Goal: Task Accomplishment & Management: Complete application form

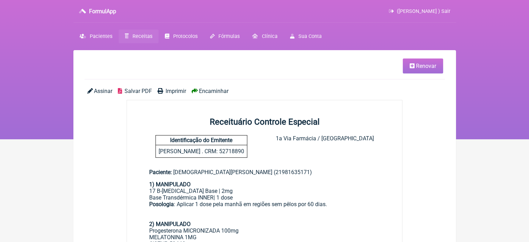
click at [145, 35] on span "Receitas" at bounding box center [143, 36] width 20 height 6
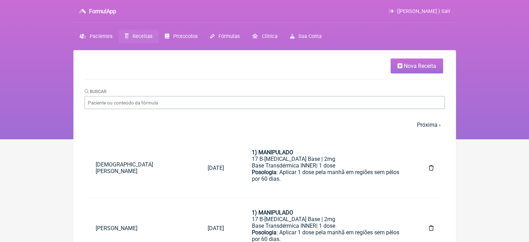
click at [404, 63] on span "Nova Receita" at bounding box center [420, 66] width 32 height 7
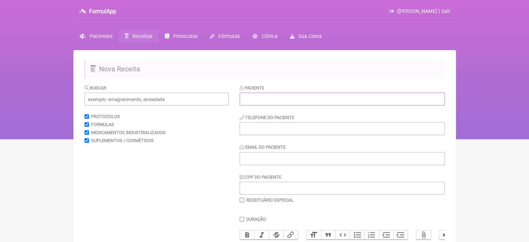
click at [248, 100] on input "text" at bounding box center [342, 99] width 205 height 13
paste input "[PERSON_NAME]"
type input "[PERSON_NAME]"
click at [255, 133] on input "tel" at bounding box center [342, 128] width 205 height 13
type input "21980774189"
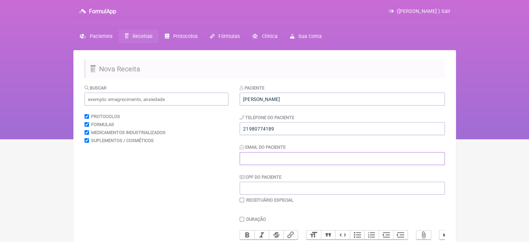
click at [255, 157] on input "Email do Paciente" at bounding box center [342, 158] width 205 height 13
type input "X2X"
click at [163, 97] on input "text" at bounding box center [157, 99] width 144 height 13
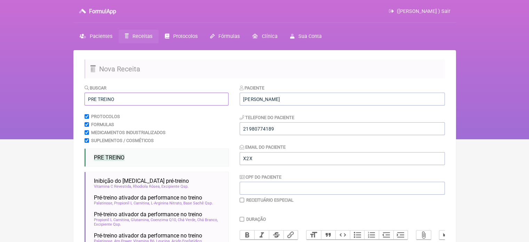
type input "PRE TREINO"
drag, startPoint x: 243, startPoint y: 155, endPoint x: 229, endPoint y: 154, distance: 15.0
click at [231, 154] on form "Buscar PRE TREINO Protocolos Formulas Medicamentos Industrializados Suplementos…" at bounding box center [265, 224] width 360 height 280
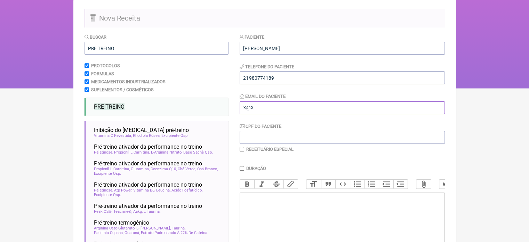
scroll to position [139, 0]
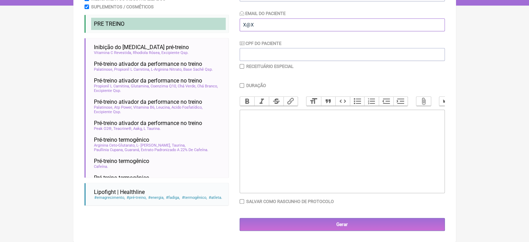
type input "X@X"
click at [120, 21] on span "PRE TREINO" at bounding box center [109, 24] width 31 height 7
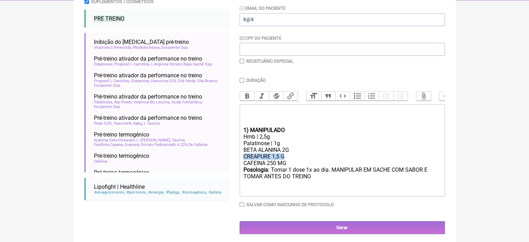
drag, startPoint x: 287, startPoint y: 161, endPoint x: 230, endPoint y: 161, distance: 57.0
click at [230, 161] on form "Buscar PRE TREINO Protocolos Formulas Medicamentos Industrializados Suplementos…" at bounding box center [265, 89] width 360 height 288
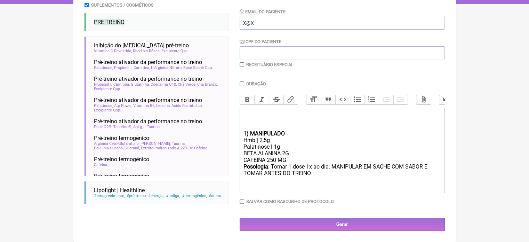
drag, startPoint x: 289, startPoint y: 162, endPoint x: 286, endPoint y: 162, distance: 3.5
click at [286, 162] on div "BETA ALANINA 2G CAFEINA 250 MG" at bounding box center [342, 156] width 198 height 13
drag, startPoint x: 275, startPoint y: 161, endPoint x: 267, endPoint y: 160, distance: 8.2
click at [267, 160] on div "BETA ALANINA 2G CAFEINA 250 MG" at bounding box center [342, 156] width 198 height 13
click at [320, 185] on div "Posologia : Tomar 1 dose 1x ao dia. MANIPULAR EM SACHE COM SABOR E TOMAR ANTES …" at bounding box center [342, 176] width 198 height 27
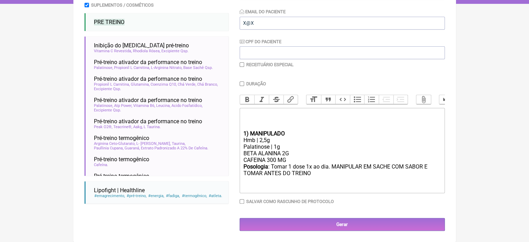
type trix-editor "<div><br><br><br></div><div><strong>1) MANIPULADO</strong></div><div>Hmb | 2,5g…"
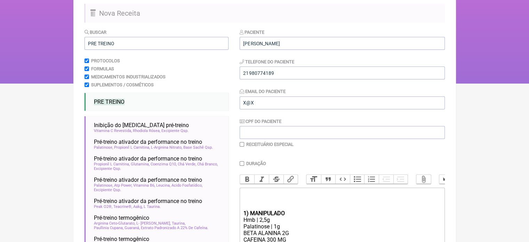
scroll to position [0, 0]
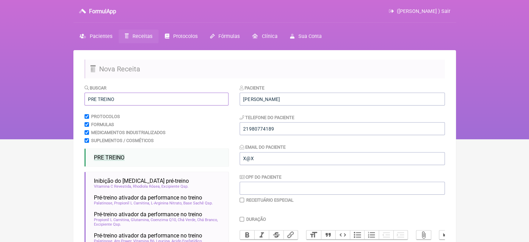
drag, startPoint x: 125, startPoint y: 103, endPoint x: 51, endPoint y: 96, distance: 74.3
click at [53, 97] on div "FormulApp (Flavio Caldas Caetano ) Sair Pacientes Receitas Protocolos Fórmulas …" at bounding box center [264, 69] width 529 height 139
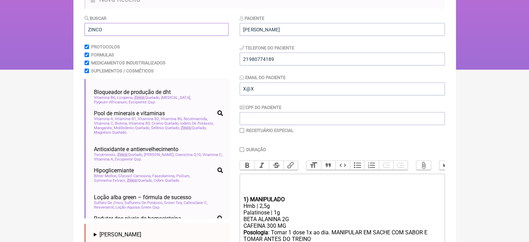
scroll to position [374, 0]
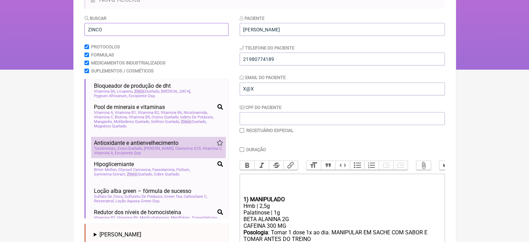
type input "ZINCO"
drag, startPoint x: 147, startPoint y: 156, endPoint x: 153, endPoint y: 159, distance: 6.4
click at [148, 151] on span "Selenio Quelado" at bounding box center [159, 148] width 30 height 5
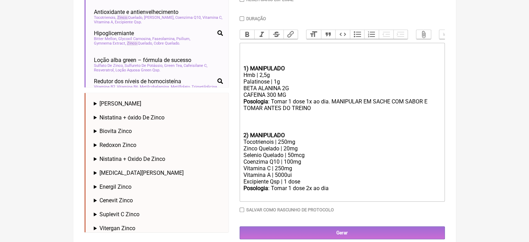
scroll to position [216, 0]
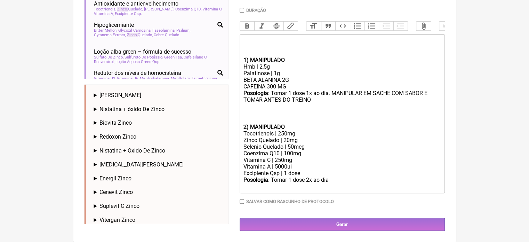
click at [308, 180] on div "Posologia : Tomar 1 dose 2x ao dia ㅤ" at bounding box center [342, 183] width 198 height 14
drag, startPoint x: 327, startPoint y: 179, endPoint x: 307, endPoint y: 179, distance: 20.2
click at [307, 179] on div "Posologia : Tomar 1 dose 2x ao dia ㅤ" at bounding box center [342, 183] width 198 height 14
drag, startPoint x: 283, startPoint y: 158, endPoint x: 275, endPoint y: 157, distance: 8.5
click at [275, 157] on div "Vitamina C | 250mg" at bounding box center [342, 160] width 198 height 7
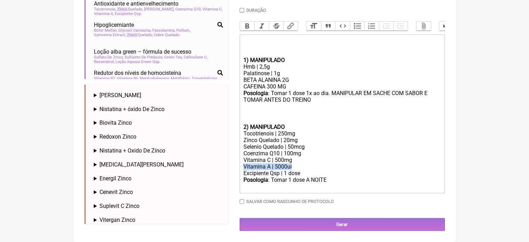
drag, startPoint x: 294, startPoint y: 167, endPoint x: 234, endPoint y: 165, distance: 59.5
click at [234, 165] on form "Buscar ZINCO Protocolos Formulas Medicamentos Industrializados Suplementos / Co…" at bounding box center [265, 52] width 360 height 355
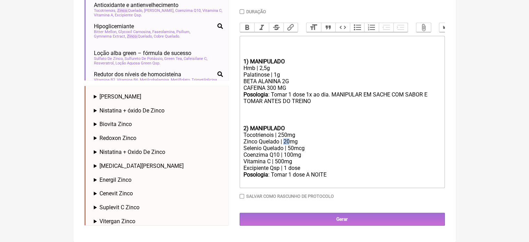
drag, startPoint x: 289, startPoint y: 144, endPoint x: 284, endPoint y: 146, distance: 6.1
click at [284, 145] on div "Zinco Quelado | 20mg" at bounding box center [342, 141] width 198 height 7
click at [331, 181] on div "Posologia : Tomar 1 dose A NOITE ㅤ" at bounding box center [342, 178] width 198 height 14
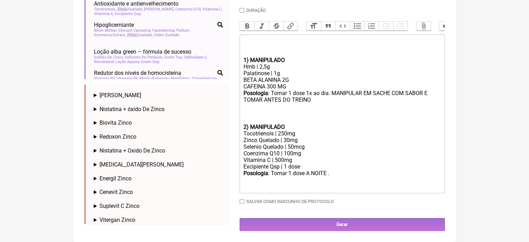
scroll to position [216, 0]
type trix-editor "<div><br><br><br></div><div><strong>1) MANIPULADO</strong></div><div>Hmb | 2,5g…"
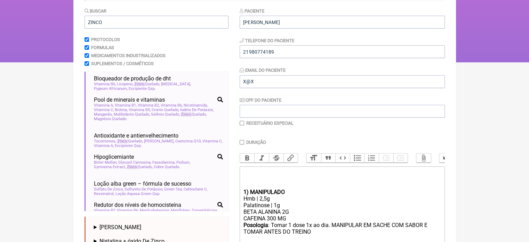
scroll to position [77, 0]
drag, startPoint x: 105, startPoint y: 19, endPoint x: 73, endPoint y: 22, distance: 31.5
click at [73, 22] on main "Nova Receita Buscar ZINCO Protocolos Formulas Medicamentos Industrializados Sup…" at bounding box center [264, 177] width 383 height 407
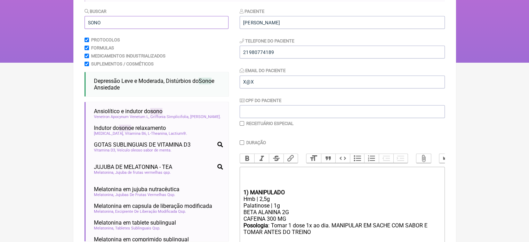
scroll to position [0, 0]
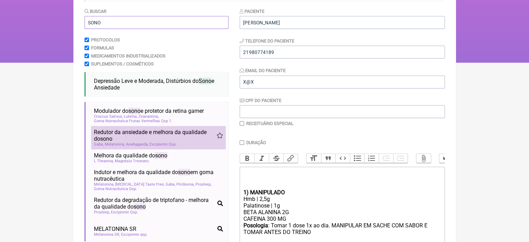
type input "SONO"
click at [150, 140] on span "Redutor da ansiedade e melhora da qualidade do sono" at bounding box center [155, 135] width 123 height 13
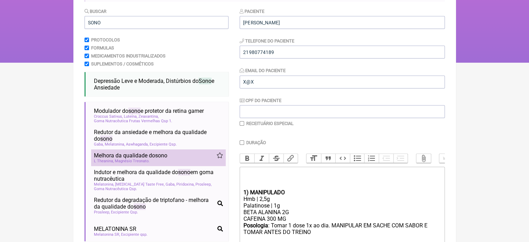
drag, startPoint x: 130, startPoint y: 160, endPoint x: 136, endPoint y: 160, distance: 6.3
click at [130, 160] on span "Magnésio Treonato" at bounding box center [132, 161] width 35 height 5
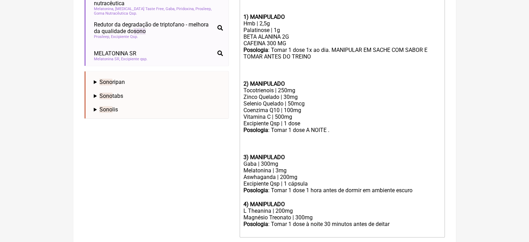
scroll to position [285, 0]
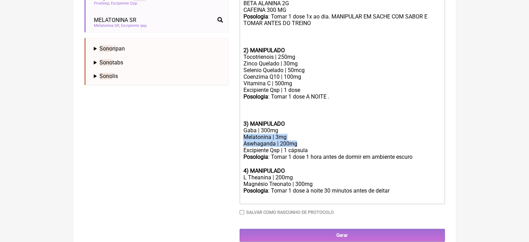
drag, startPoint x: 297, startPoint y: 152, endPoint x: 234, endPoint y: 144, distance: 64.2
click at [234, 144] on form "Buscar SONO Protocolos Formulas Medicamentos Industrializados Suplementos / Cos…" at bounding box center [265, 20] width 360 height 442
copy trix-editor "Melatonina | 3mg Aswhaganda | 200mg"
drag, startPoint x: 315, startPoint y: 190, endPoint x: 323, endPoint y: 192, distance: 7.9
click at [316, 187] on div "Magnésio Treonato | 300mg" at bounding box center [342, 184] width 198 height 7
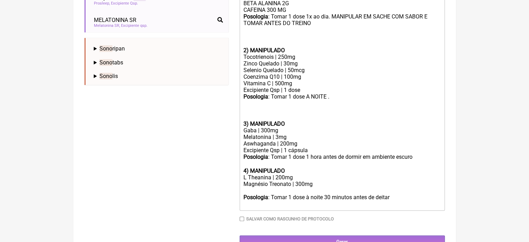
paste trix-editor "Melatonina | 3mg</div><div>Aswhaganda | 200mg"
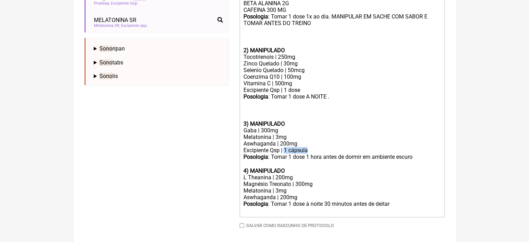
drag, startPoint x: 421, startPoint y: 160, endPoint x: 285, endPoint y: 155, distance: 136.4
click at [285, 153] on div "Excipiente Qsp | 1 cápsula" at bounding box center [342, 150] width 198 height 7
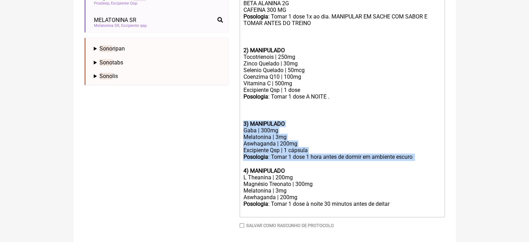
drag, startPoint x: 411, startPoint y: 169, endPoint x: 237, endPoint y: 129, distance: 179.2
click at [237, 129] on form "Buscar SONO Protocolos Formulas Medicamentos Industrializados Suplementos / Cos…" at bounding box center [265, 27] width 360 height 456
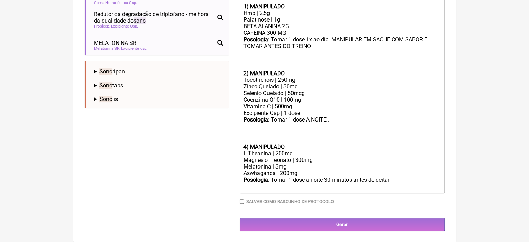
scroll to position [263, 0]
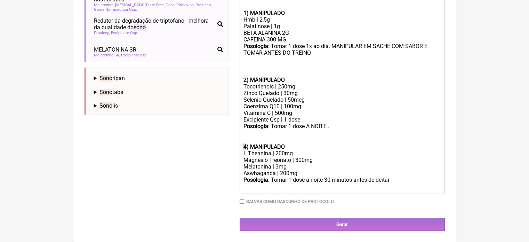
drag, startPoint x: 246, startPoint y: 146, endPoint x: 239, endPoint y: 148, distance: 7.4
click at [240, 148] on trix-editor "1) MANIPULADO Hmb | 2,5g Palatinose | 1g BETA ALANINA 2G CAFEINA 300 MG Posolog…" at bounding box center [342, 90] width 205 height 206
drag, startPoint x: 278, startPoint y: 166, endPoint x: 274, endPoint y: 167, distance: 4.2
click at [274, 167] on div "Magnésio Treonato | 300mg Melatonina | 3mg" at bounding box center [342, 163] width 198 height 13
type trix-editor "<div><br><br><br></div><div><strong>1) MANIPULADO</strong></div><div>Hmb | 2,5g…"
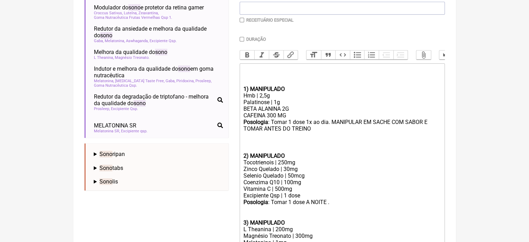
scroll to position [159, 0]
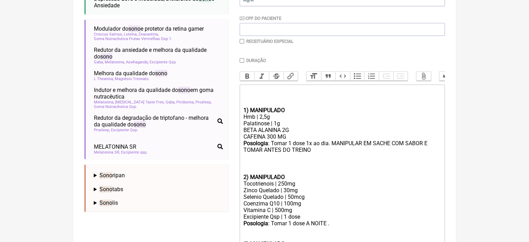
click at [242, 60] on input "Duração" at bounding box center [242, 60] width 5 height 5
checkbox input "true"
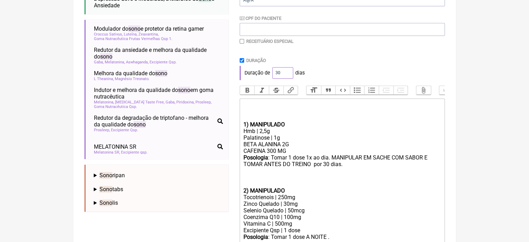
drag, startPoint x: 279, startPoint y: 72, endPoint x: 270, endPoint y: 73, distance: 9.1
click at [270, 73] on div "Duração de 30 dias" at bounding box center [342, 73] width 205 height 14
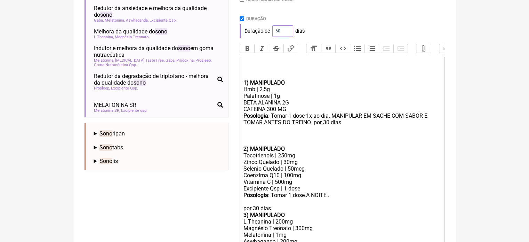
scroll to position [275, 0]
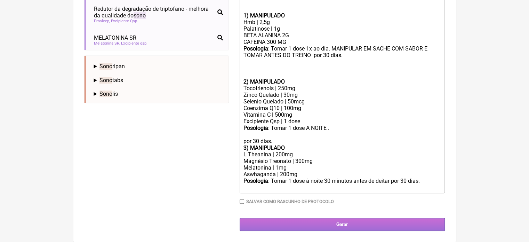
type input "60"
click at [351, 221] on input "Gerar" at bounding box center [342, 224] width 205 height 13
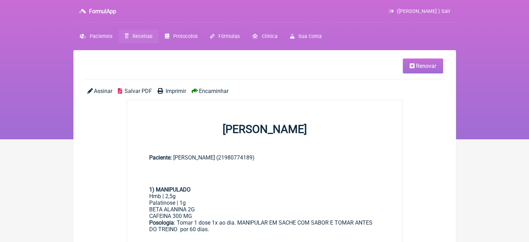
click at [182, 90] on span "Imprimir" at bounding box center [176, 91] width 21 height 7
click at [416, 63] on span "Renovar" at bounding box center [426, 66] width 20 height 7
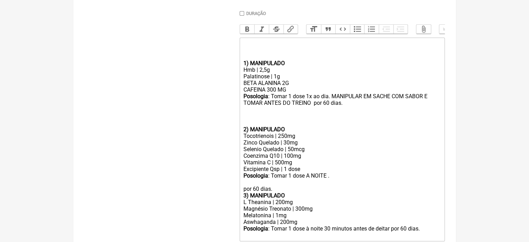
scroll to position [209, 0]
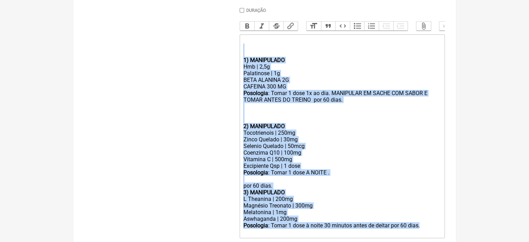
drag, startPoint x: 424, startPoint y: 231, endPoint x: 252, endPoint y: 59, distance: 243.5
click at [252, 59] on trix-editor "1) MANIPULADO Hmb | 2,5g Palatinose | 1g BETA ALANINA 2G CAFEINA 300 MG Posolog…" at bounding box center [342, 135] width 205 height 203
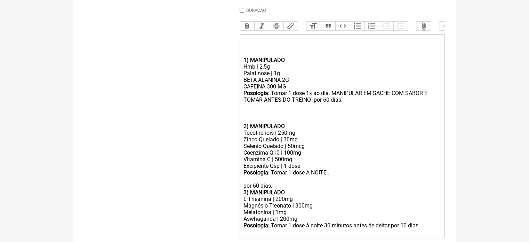
type trix-editor "<div><br><br><br><br></div>"
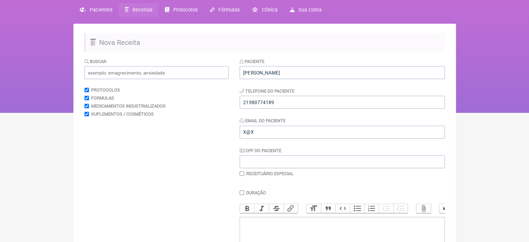
scroll to position [0, 0]
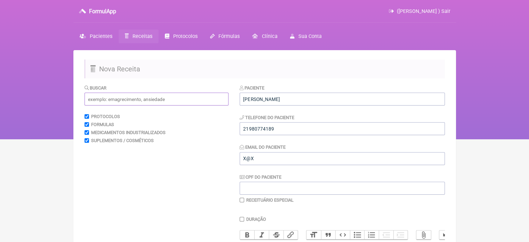
click at [125, 96] on input "text" at bounding box center [157, 99] width 144 height 13
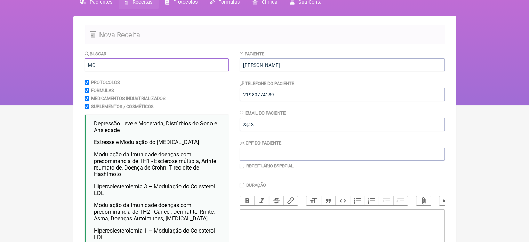
scroll to position [70, 0]
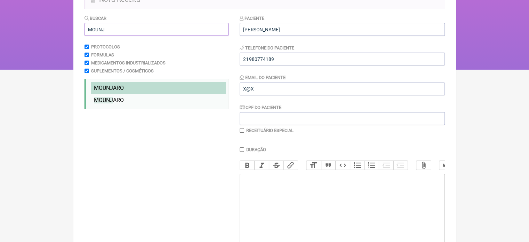
type input "MOUNJ"
click at [108, 90] on span "MOUNJ" at bounding box center [103, 88] width 19 height 7
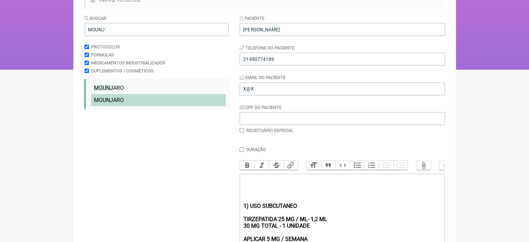
click at [111, 100] on span "MOUNJ" at bounding box center [103, 100] width 19 height 7
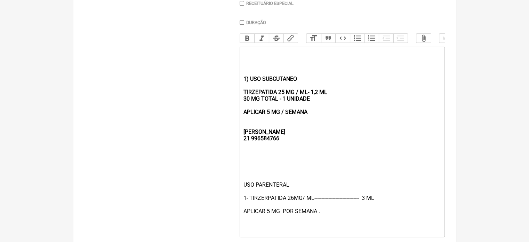
scroll to position [209, 0]
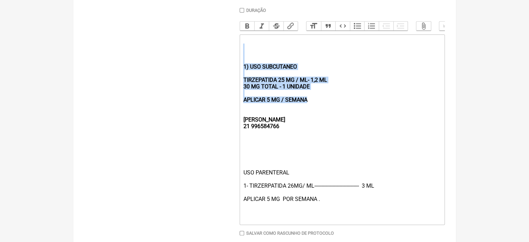
drag, startPoint x: 307, startPoint y: 105, endPoint x: 246, endPoint y: 57, distance: 77.0
click at [246, 57] on trix-editor "1) USO SUBCUTANEO TIRZEPATIDA 25 MG / ML- 1,2 ML 30 MG TOTAL - 1 UNIDADE APLICA…" at bounding box center [342, 129] width 205 height 190
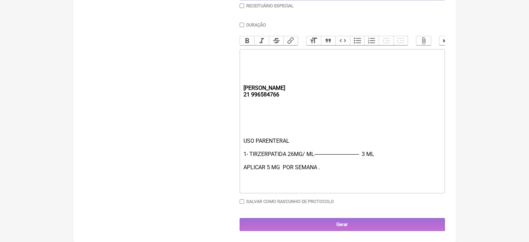
type trix-editor "<div><br><strong>&nbsp;<br><br><br>REBECCA&nbsp;<br>21 996584766</strong></div>…"
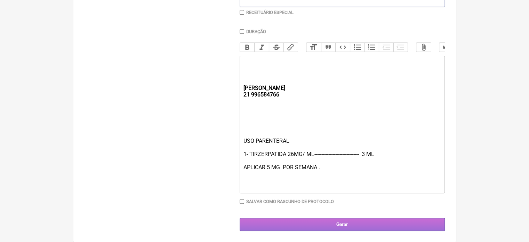
click at [313, 221] on input "Gerar" at bounding box center [342, 224] width 205 height 13
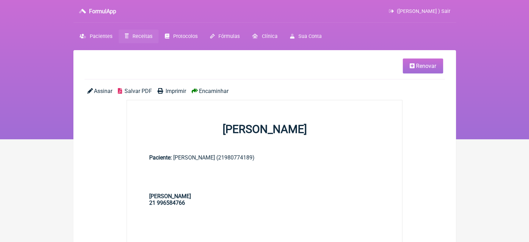
click at [162, 91] on icon at bounding box center [161, 91] width 6 height 6
click at [128, 37] on icon at bounding box center [127, 36] width 4 height 5
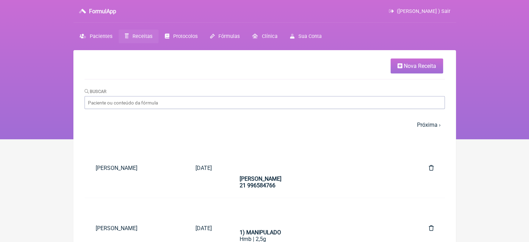
click at [410, 69] on span "Nova Receita" at bounding box center [420, 66] width 32 height 7
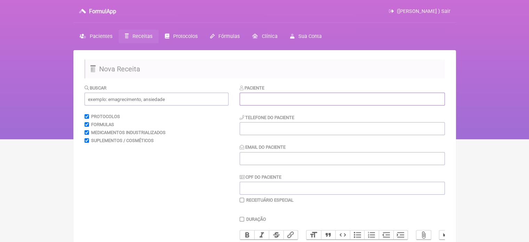
click at [258, 96] on input "text" at bounding box center [342, 99] width 205 height 13
paste input "RAPHAELA DE SOUSA DE LIMA"
type input "RAPHAELA DE SOUSA DE LIMA"
click at [259, 133] on input "tel" at bounding box center [342, 128] width 205 height 13
type input "21993729945"
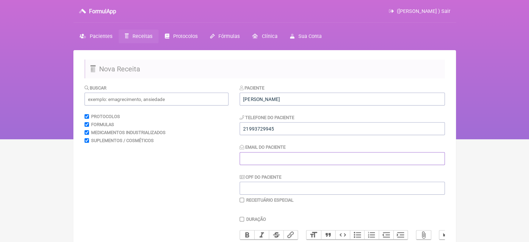
click at [259, 158] on input "Email do Paciente" at bounding box center [342, 158] width 205 height 13
type input "X@X"
click at [154, 99] on input "text" at bounding box center [157, 99] width 144 height 13
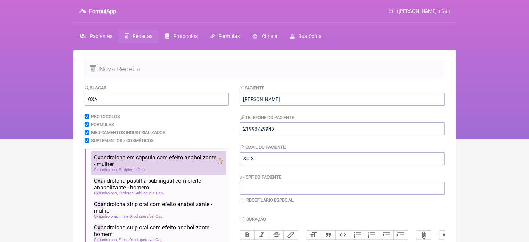
click at [123, 158] on span "Oxa ndrolona em cápsula com efeito anabolizante - mulher" at bounding box center [155, 160] width 123 height 13
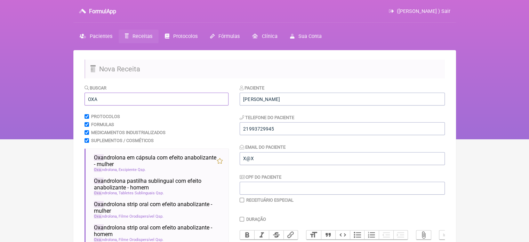
drag, startPoint x: 102, startPoint y: 101, endPoint x: 66, endPoint y: 100, distance: 36.5
click at [66, 100] on div "FormulApp (Flavio Caldas Caetano ) Sair Pacientes Receitas Protocolos Fórmulas …" at bounding box center [264, 69] width 529 height 139
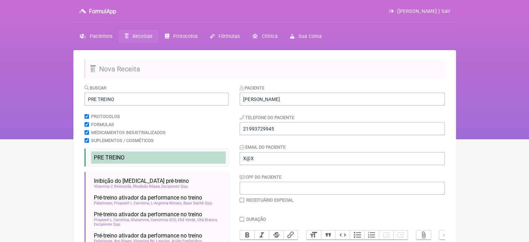
click at [118, 158] on span "PRE TREINO" at bounding box center [109, 157] width 31 height 7
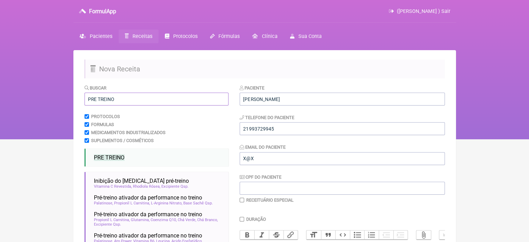
drag, startPoint x: 87, startPoint y: 98, endPoint x: 33, endPoint y: 97, distance: 53.9
click at [34, 98] on div "FormulApp (Flavio Caldas Caetano ) Sair Pacientes Receitas Protocolos Fórmulas …" at bounding box center [264, 69] width 529 height 139
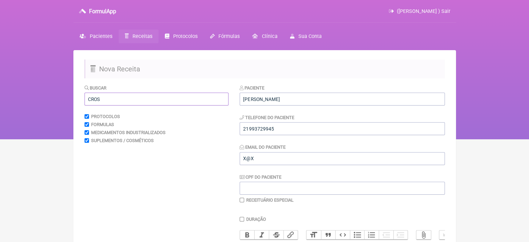
type input "CROSS"
drag, startPoint x: 117, startPoint y: 99, endPoint x: 65, endPoint y: 106, distance: 52.2
click at [65, 106] on div "FormulApp (Flavio Caldas Caetano ) Sair Pacientes Receitas Protocolos Fórmulas …" at bounding box center [264, 69] width 529 height 139
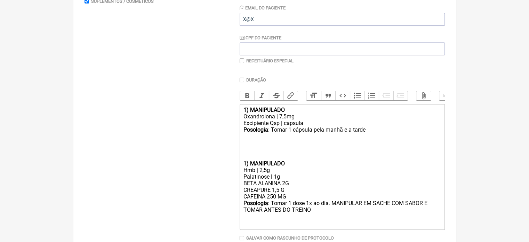
drag, startPoint x: 291, startPoint y: 203, endPoint x: 225, endPoint y: 203, distance: 66.1
click at [225, 203] on form "Buscar Protocolos Formulas Medicamentos Industrializados Suplementos / Cosmétic…" at bounding box center [265, 106] width 360 height 322
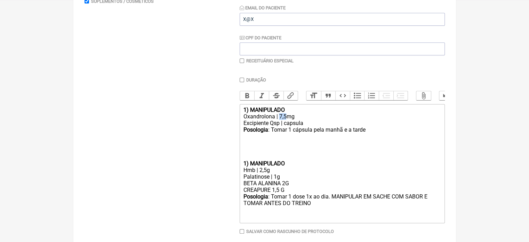
drag, startPoint x: 285, startPoint y: 119, endPoint x: 278, endPoint y: 121, distance: 6.9
click at [278, 120] on div "Oxandrolona | 7,5mg" at bounding box center [342, 116] width 198 height 7
drag, startPoint x: 365, startPoint y: 134, endPoint x: 352, endPoint y: 134, distance: 12.9
click at [352, 134] on div "Posologia : Tomar 1 cápsula pela manhã e a tarde ㅤ" at bounding box center [342, 133] width 198 height 14
type trix-editor "<div><strong>1) MANIPULADO</strong></div><div>Oxandrolona | 4mg</div><div>Excip…"
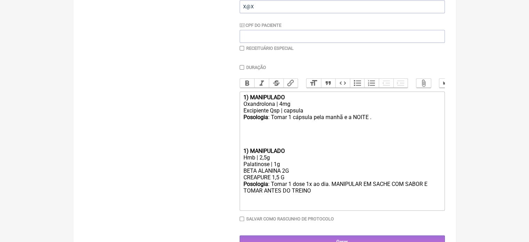
scroll to position [106, 0]
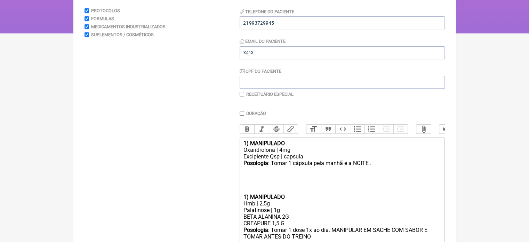
click at [240, 95] on input "checkbox" at bounding box center [242, 94] width 5 height 5
checkbox input "true"
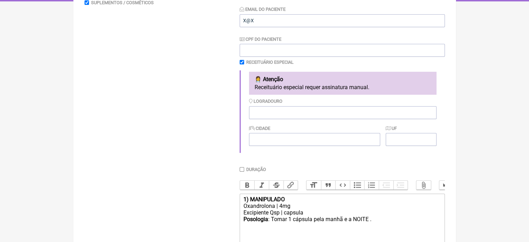
scroll to position [175, 0]
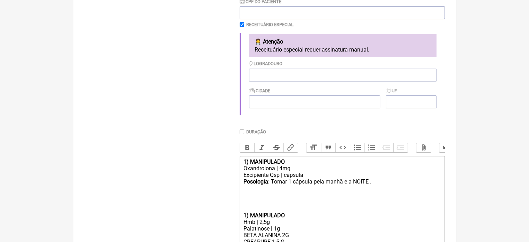
click at [242, 131] on input "Duração" at bounding box center [242, 131] width 5 height 5
checkbox input "true"
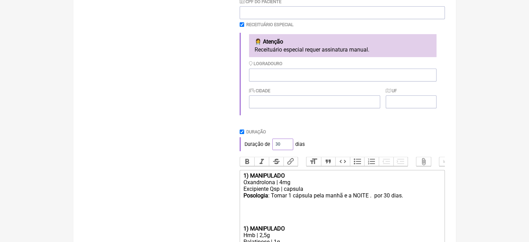
drag, startPoint x: 281, startPoint y: 144, endPoint x: 269, endPoint y: 145, distance: 11.8
click at [270, 145] on div "Duração de 30 dias" at bounding box center [342, 144] width 205 height 14
type input "60"
click at [199, 132] on div "Buscar Protocolos Formulas Medicamentos Industrializados Suplementos / Cosmétic…" at bounding box center [157, 117] width 144 height 416
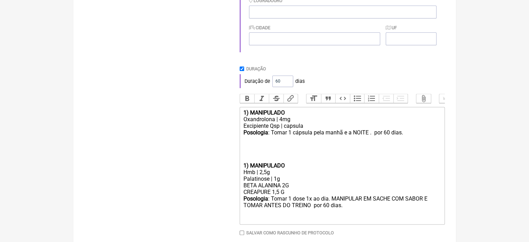
scroll to position [277, 0]
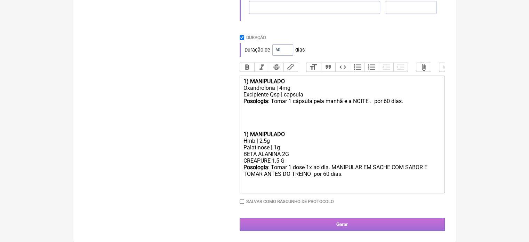
click at [330, 223] on input "Gerar" at bounding box center [342, 224] width 205 height 13
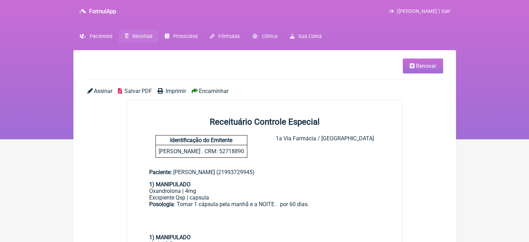
click at [167, 93] on span "Imprimir" at bounding box center [176, 91] width 21 height 7
click at [144, 36] on span "Receitas" at bounding box center [143, 36] width 20 height 6
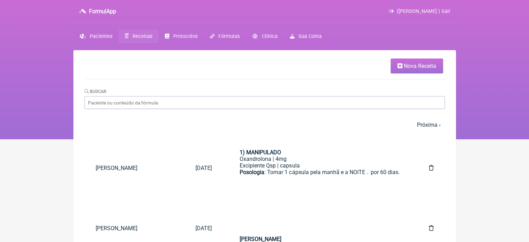
click at [402, 66] on icon at bounding box center [400, 66] width 5 height 6
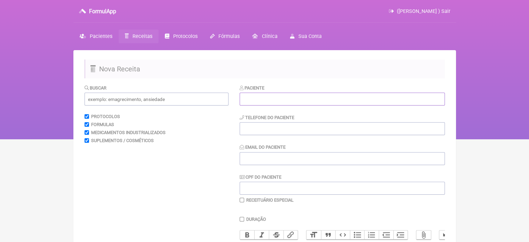
click at [293, 97] on input "text" at bounding box center [342, 99] width 205 height 13
paste input "CLARA ALICE TELES DA COSTA VIANA"
type input "CLARA ALICE TELES DA COSTA VIANA"
click at [275, 129] on input "tel" at bounding box center [342, 128] width 205 height 13
type input "21"
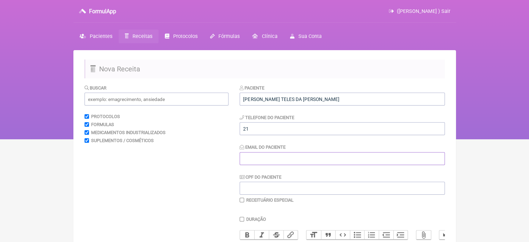
click at [269, 158] on input "Email do Paciente" at bounding box center [342, 158] width 205 height 13
type input "X@X"
click at [271, 126] on input "21" at bounding box center [342, 128] width 205 height 13
type input "21998744379"
click at [158, 102] on input "text" at bounding box center [157, 99] width 144 height 13
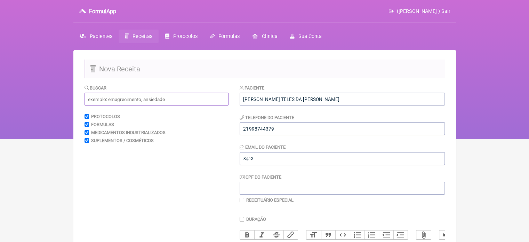
click at [157, 101] on input "text" at bounding box center [157, 99] width 144 height 13
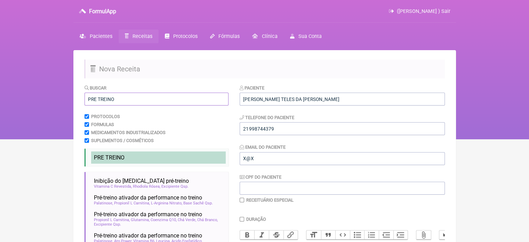
type input "PRE TREINO"
click at [110, 158] on span "PRE TREINO" at bounding box center [109, 157] width 31 height 7
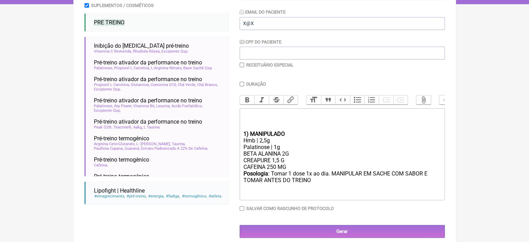
scroll to position [136, 0]
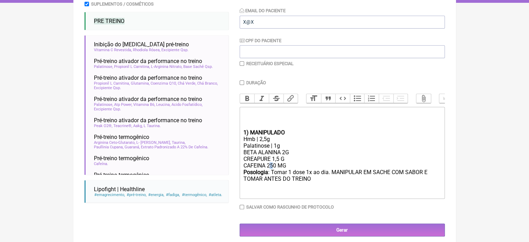
click at [271, 169] on div "BETA ALANINA 2G CREAPURE 1,5 G CAFEINA 250 MG" at bounding box center [342, 159] width 198 height 20
type trix-editor "<div><br><br><br></div><div><strong>1) MANIPULADO</strong></div><div>Hmb | 2,5g…"
click at [240, 82] on input "Duração" at bounding box center [242, 82] width 5 height 5
checkbox input "true"
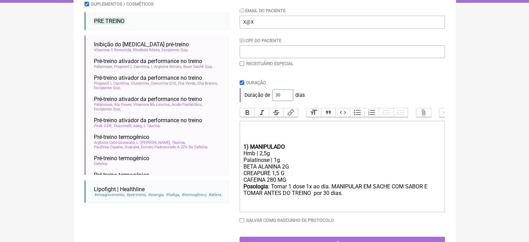
drag, startPoint x: 281, startPoint y: 96, endPoint x: 259, endPoint y: 91, distance: 22.0
click at [266, 96] on div "Duração de 30 dias" at bounding box center [342, 95] width 205 height 14
type input "60"
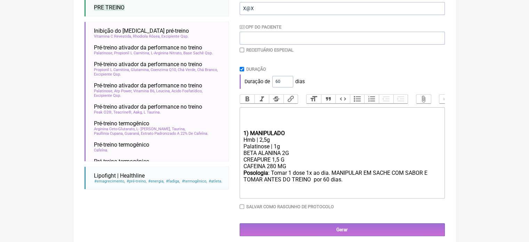
scroll to position [161, 0]
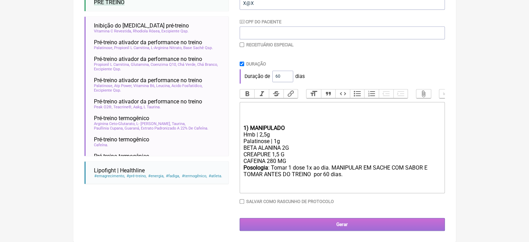
click at [335, 225] on input "Gerar" at bounding box center [342, 224] width 205 height 13
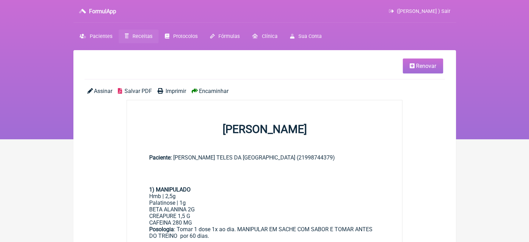
click at [167, 88] on span "Imprimir" at bounding box center [176, 91] width 21 height 7
click at [410, 64] on icon at bounding box center [412, 66] width 5 height 6
click at [429, 67] on span "Renovar" at bounding box center [426, 66] width 20 height 7
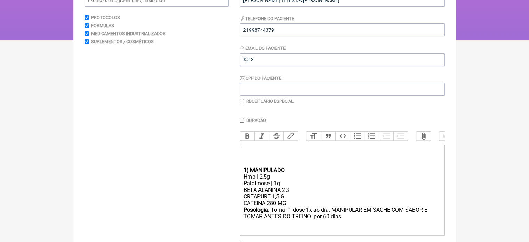
scroll to position [147, 0]
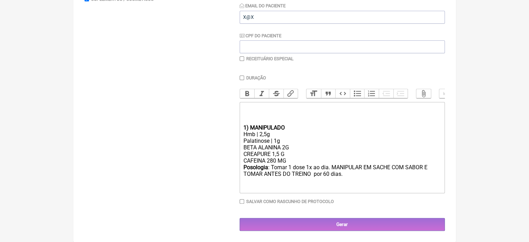
drag, startPoint x: 338, startPoint y: 177, endPoint x: 343, endPoint y: 175, distance: 5.4
click at [338, 177] on div "Posologia : Tomar 1 dose 1x ao dia. MANIPULAR EM SACHE COM SABOR E TOMAR ANTES …" at bounding box center [342, 177] width 198 height 26
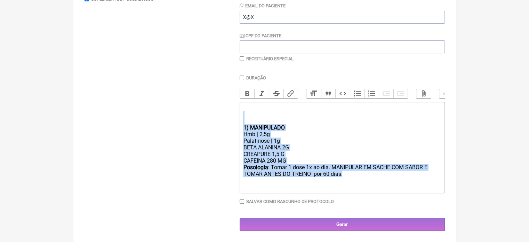
drag, startPoint x: 344, startPoint y: 174, endPoint x: 232, endPoint y: 118, distance: 124.9
click at [232, 118] on form "Buscar Protocolos Formulas Medicamentos Industrializados Suplementos / Cosmétic…" at bounding box center [265, 87] width 360 height 288
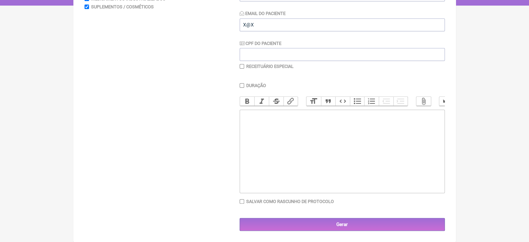
type trix-editor "<div><br><br><br><br><br></div>"
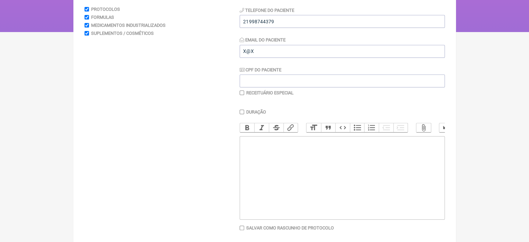
scroll to position [0, 0]
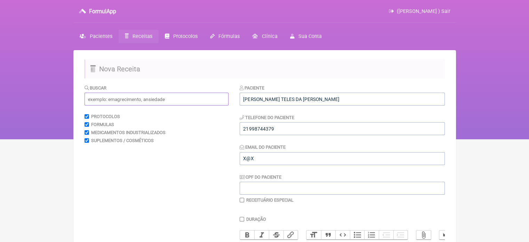
click at [136, 104] on input "text" at bounding box center [157, 99] width 144 height 13
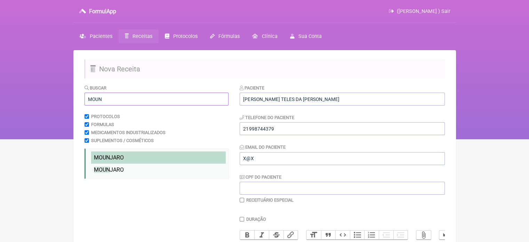
type input "MOUN"
drag, startPoint x: 132, startPoint y: 155, endPoint x: 129, endPoint y: 159, distance: 4.5
click at [132, 155] on li "MOUN JARO" at bounding box center [158, 157] width 135 height 12
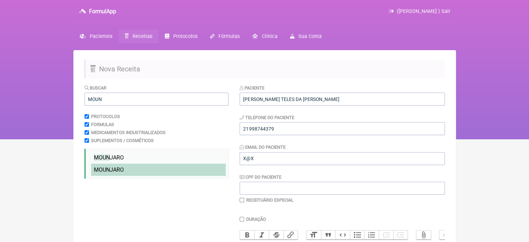
click at [122, 169] on span "MOUN JARO" at bounding box center [109, 169] width 30 height 7
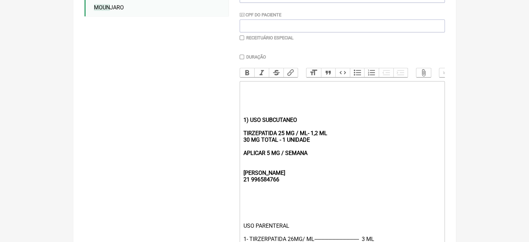
scroll to position [167, 0]
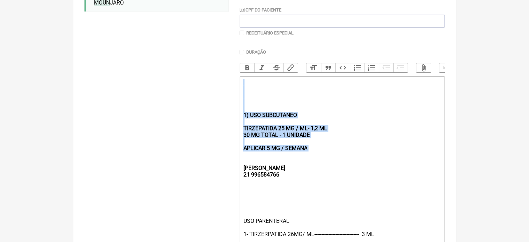
drag, startPoint x: 312, startPoint y: 158, endPoint x: 235, endPoint y: 96, distance: 99.4
click at [235, 96] on form "Buscar MOUN Protocolos Formulas Medicamentos Industrializados Suplementos / Cos…" at bounding box center [265, 113] width 360 height 393
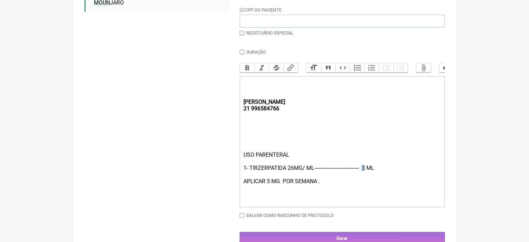
click at [366, 174] on div "USO PARENTERAL 1- TIRZERPATIDA 26MG/ ML-------------------------------- 3 ML AP…" at bounding box center [342, 177] width 198 height 53
type trix-editor "<div><br><strong><br><br>[PERSON_NAME];<br>21 996584766</strong></div><div><br>…"
click at [377, 202] on div "USO PARENTERAL 1- TIRZERPATIDA 26MG/ ML-------------------------------- 2,4 ML …" at bounding box center [342, 177] width 198 height 53
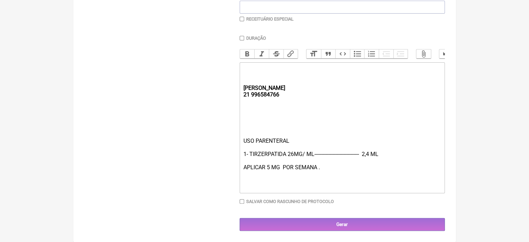
scroll to position [187, 0]
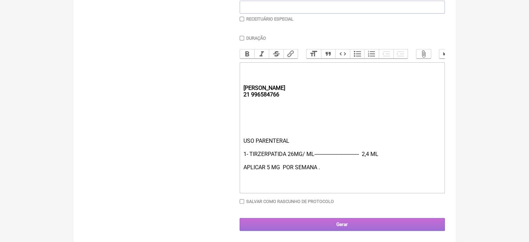
click at [341, 223] on input "Gerar" at bounding box center [342, 224] width 205 height 13
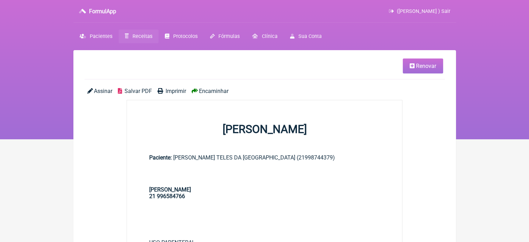
click at [174, 91] on span "Imprimir" at bounding box center [176, 91] width 21 height 7
click at [143, 37] on span "Receitas" at bounding box center [143, 36] width 20 height 6
